Goal: Task Accomplishment & Management: Use online tool/utility

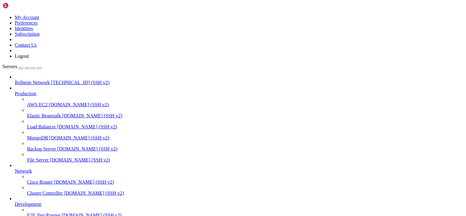
scroll to position [273, 0]
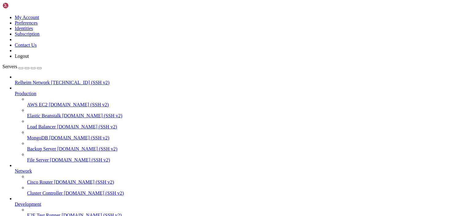
type input "/var/lib/pterodactyl/volumes/55ff7d04-8c81-49cd-9d75-b354fa8fbea9"
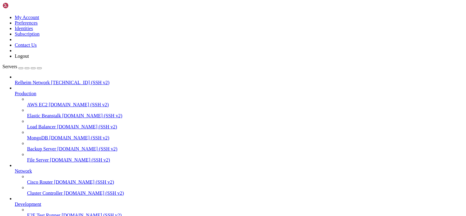
scroll to position [0, 0]
